Goal: Find specific page/section: Find specific page/section

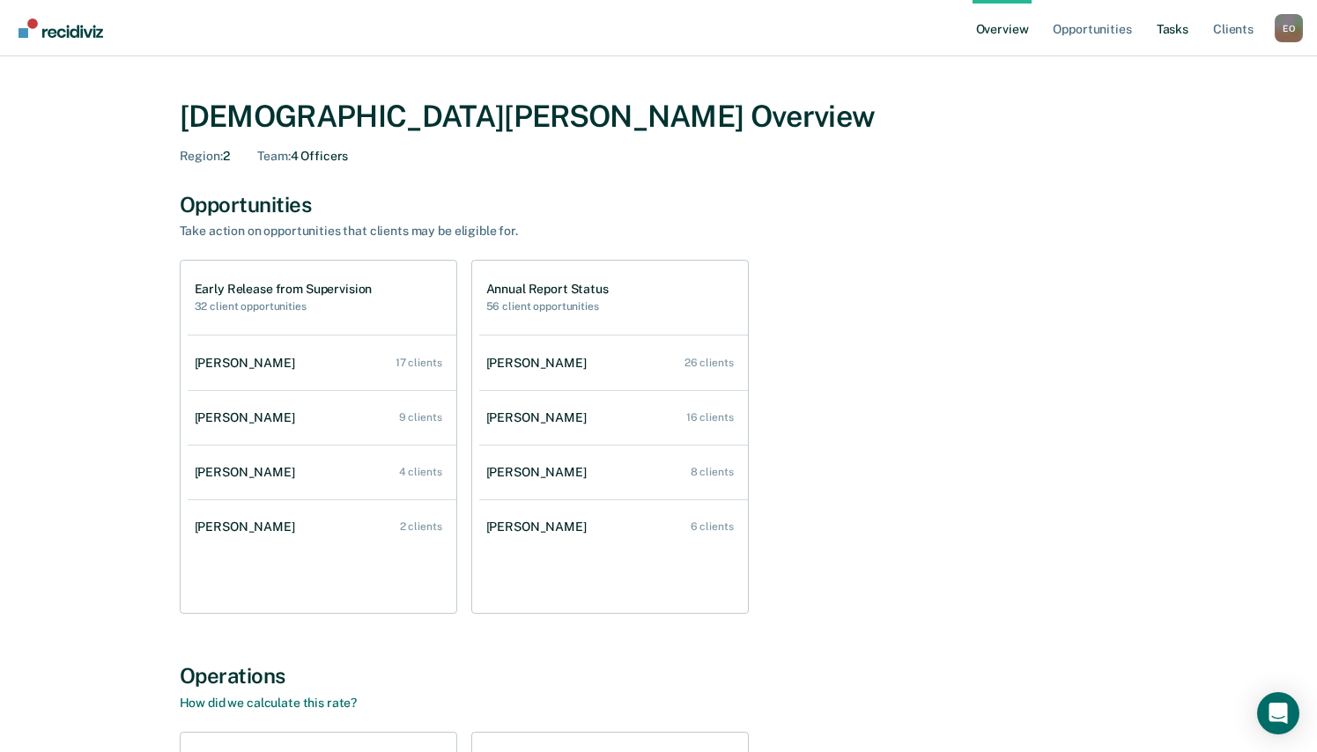
click at [1174, 31] on link "Tasks" at bounding box center [1172, 28] width 39 height 56
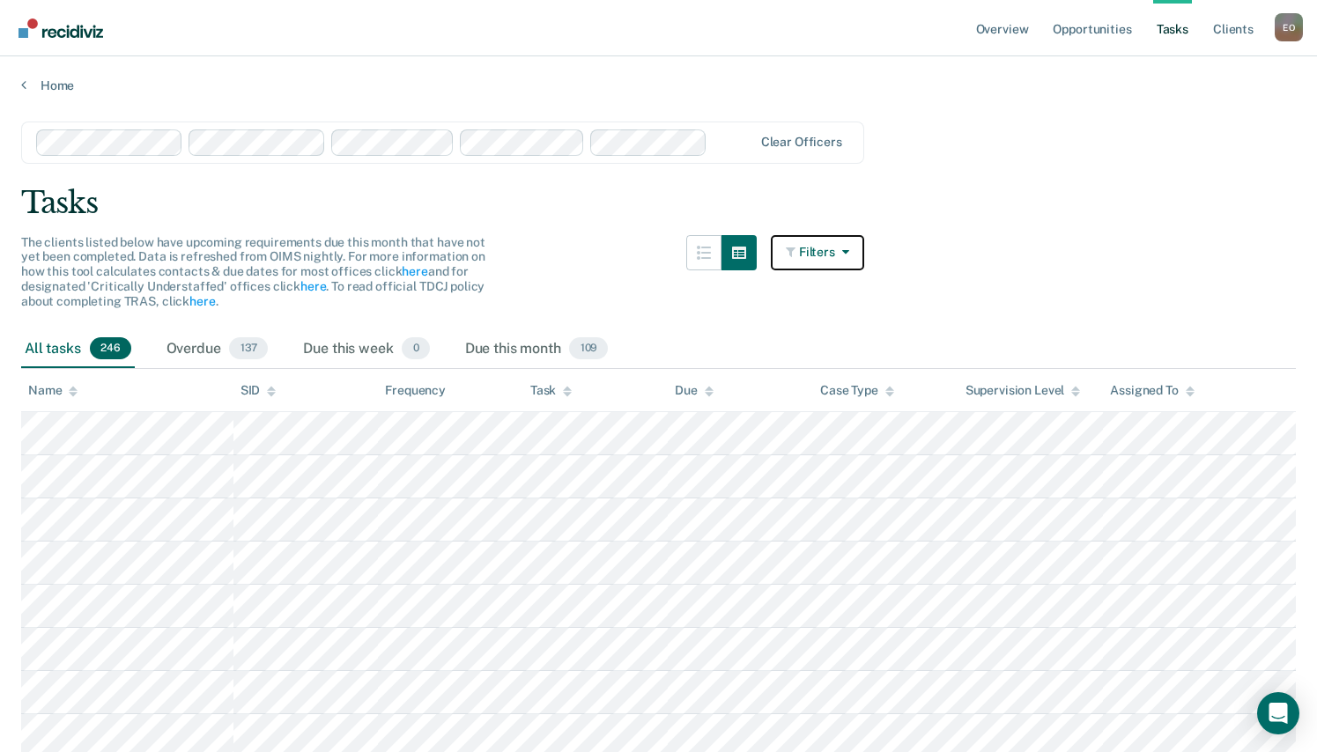
click at [826, 249] on button "Filters" at bounding box center [817, 252] width 93 height 35
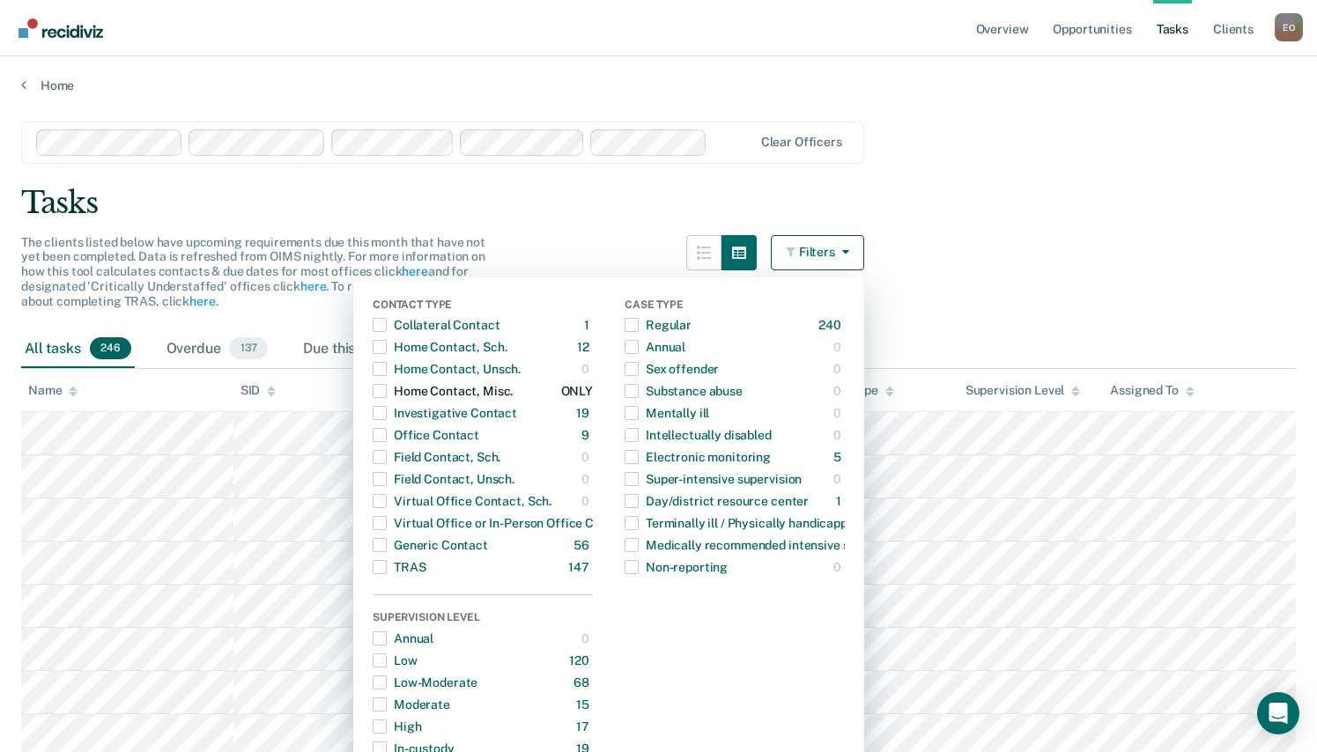
click at [387, 391] on span "button" at bounding box center [380, 391] width 14 height 14
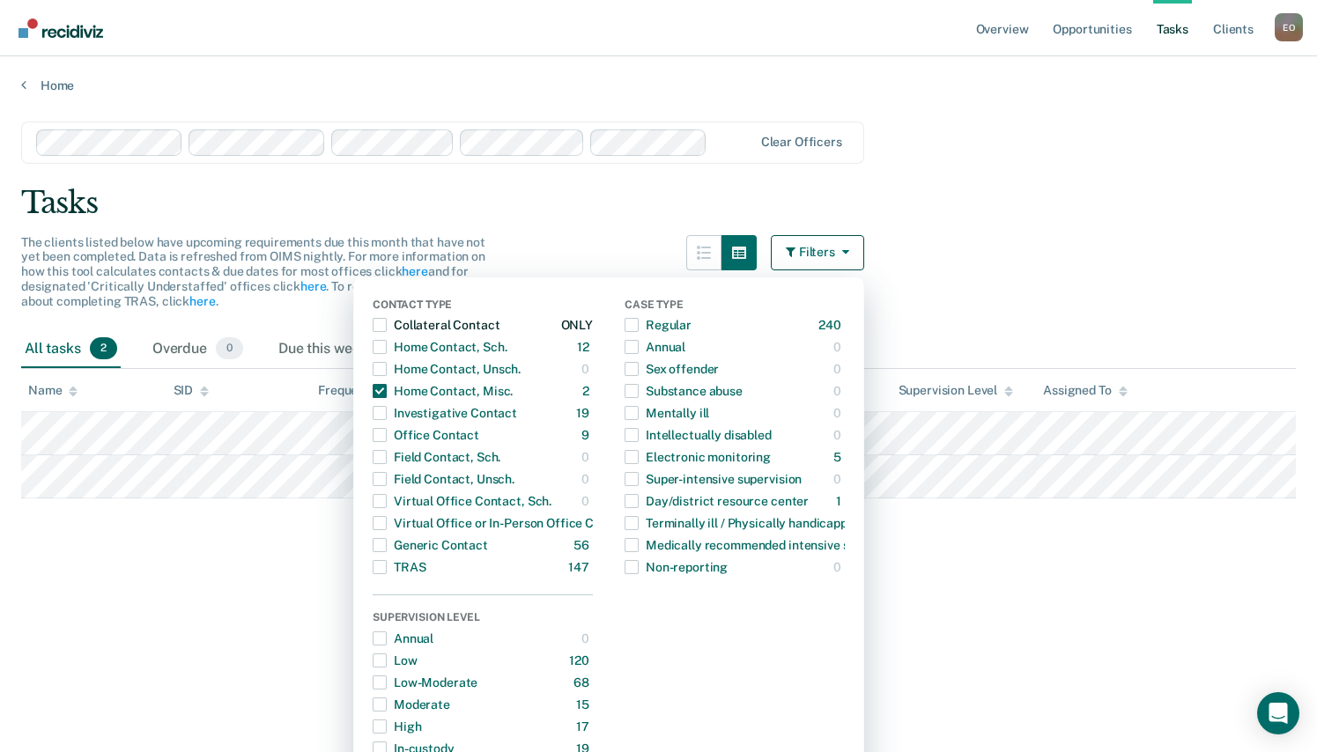
click at [387, 323] on span "button" at bounding box center [380, 325] width 14 height 14
click at [387, 435] on span "button" at bounding box center [380, 435] width 14 height 14
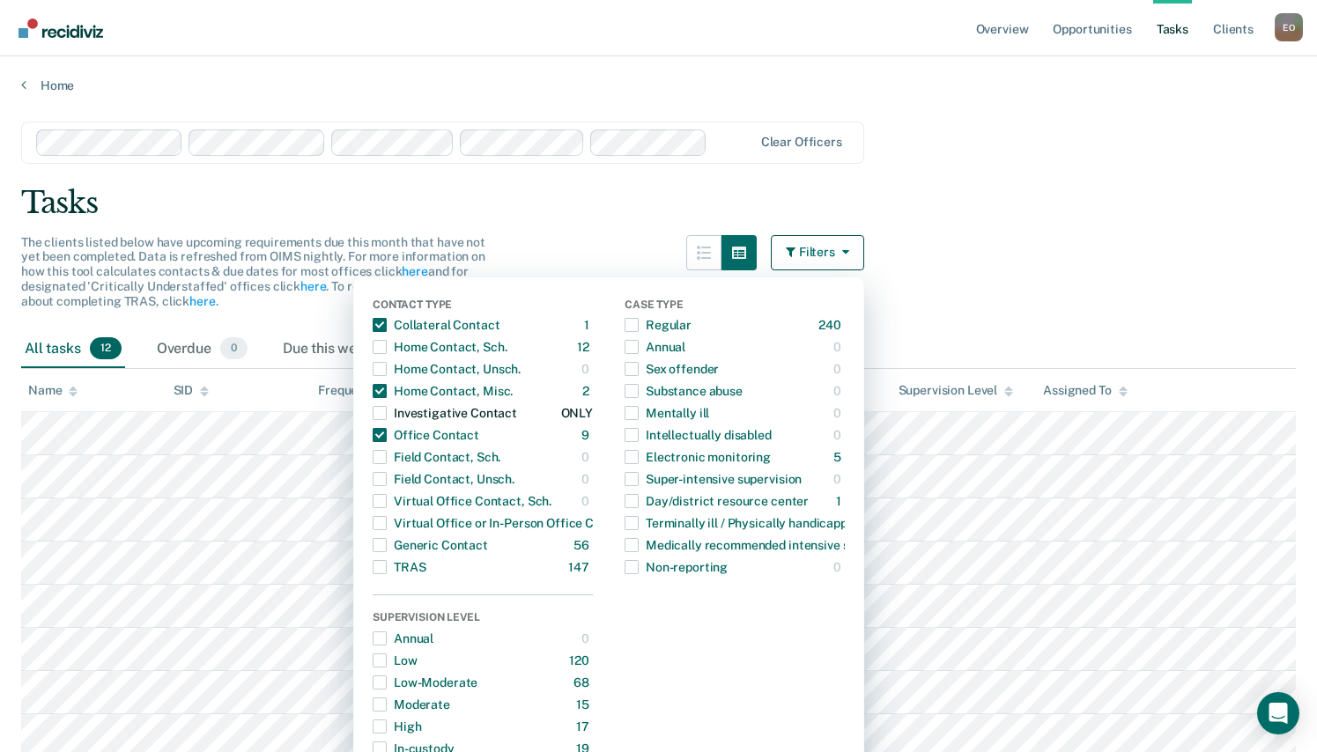
click at [387, 409] on span "button" at bounding box center [380, 413] width 14 height 14
click at [381, 542] on span "button" at bounding box center [380, 545] width 14 height 14
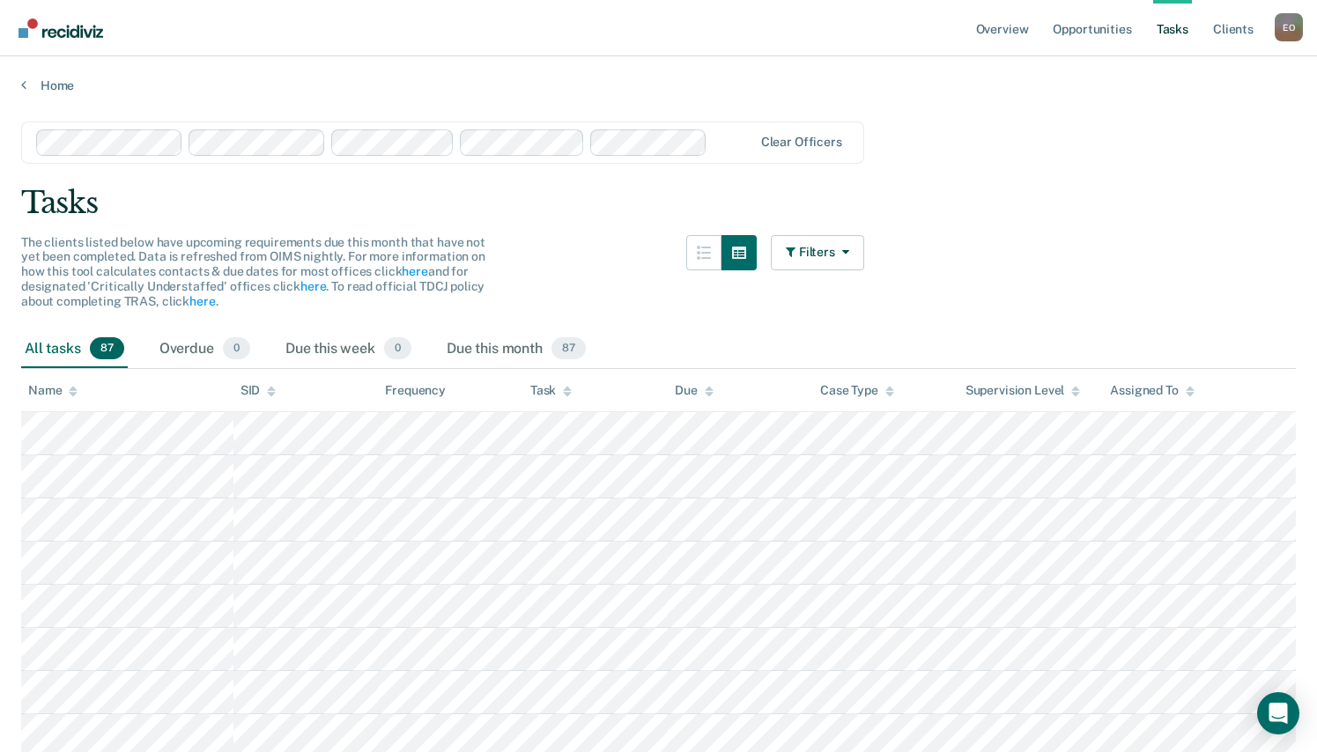
click at [1144, 393] on div "Assigned To" at bounding box center [1152, 390] width 84 height 15
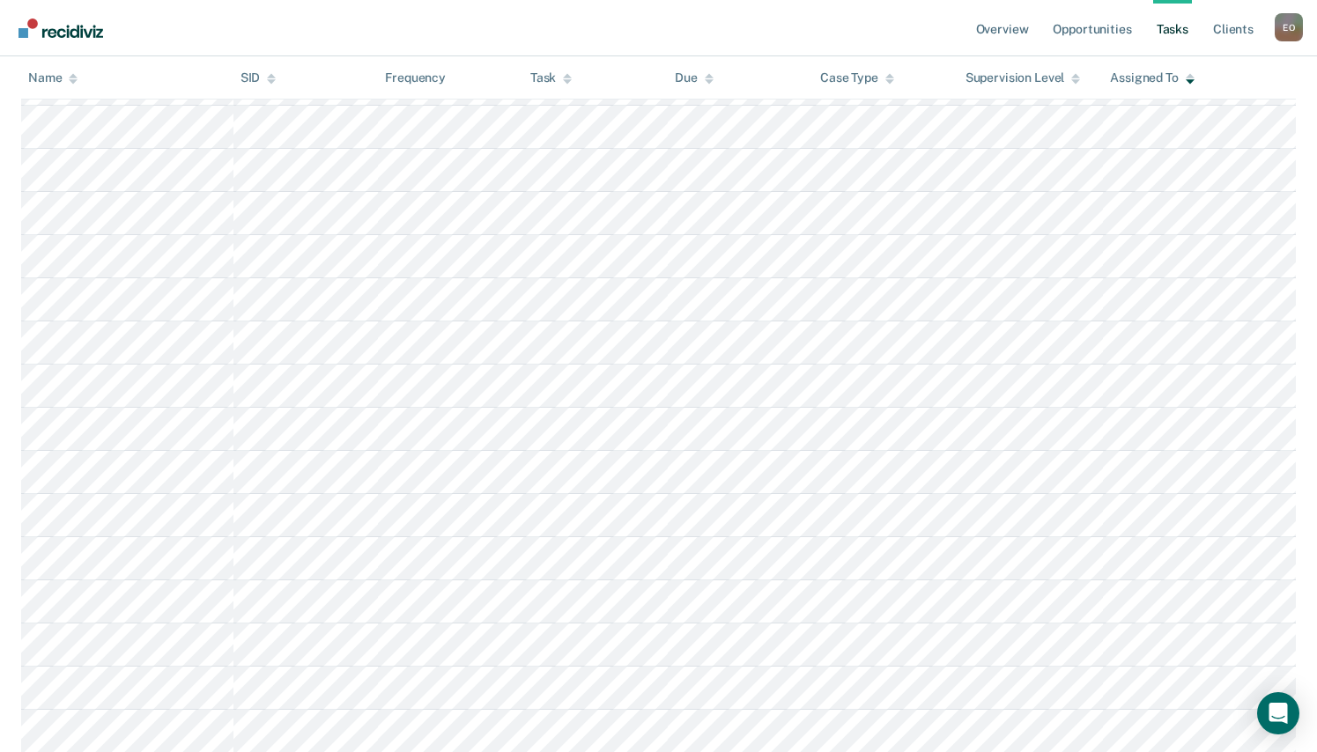
scroll to position [2291, 0]
